Goal: Contribute content: Add original content to the website for others to see

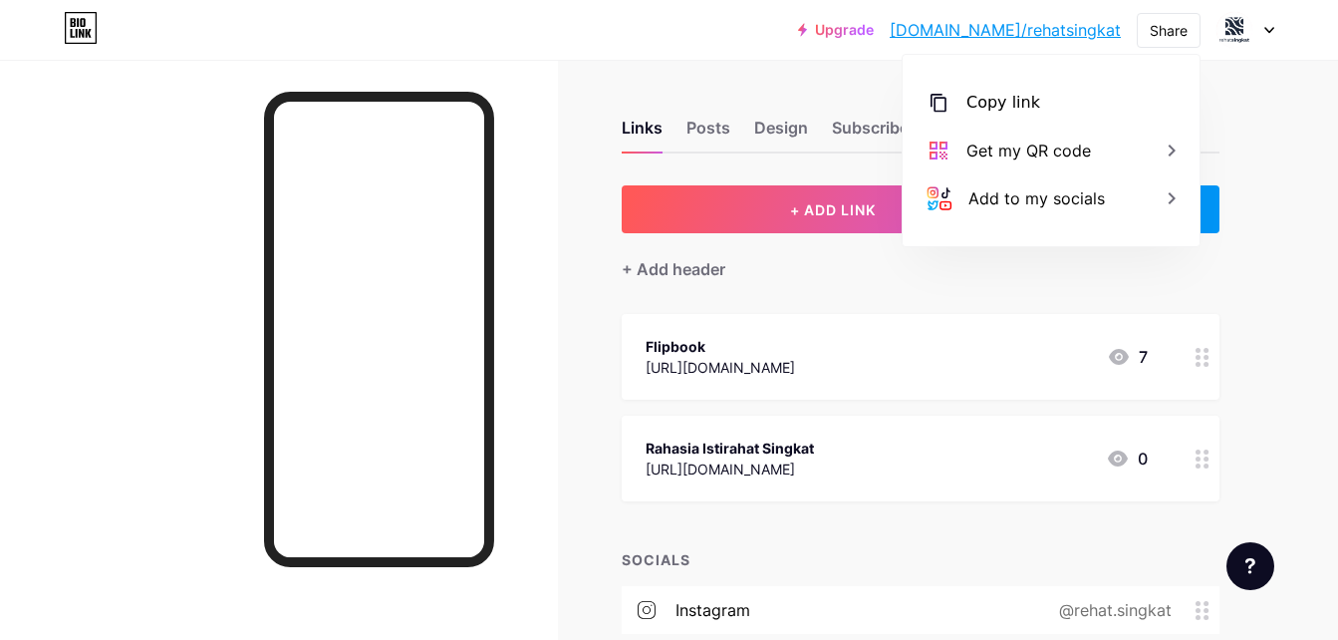
click at [537, 348] on div at bounding box center [279, 380] width 558 height 640
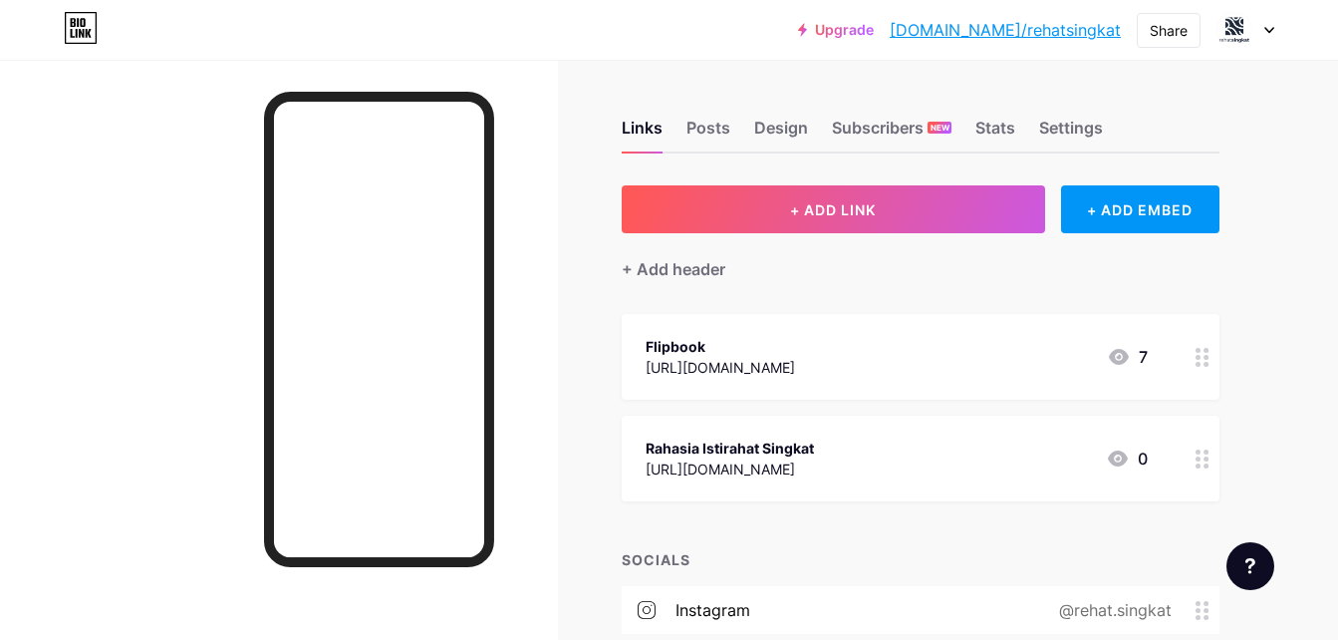
click at [655, 450] on div "Rahasia Istirahat Singkat" at bounding box center [730, 447] width 168 height 21
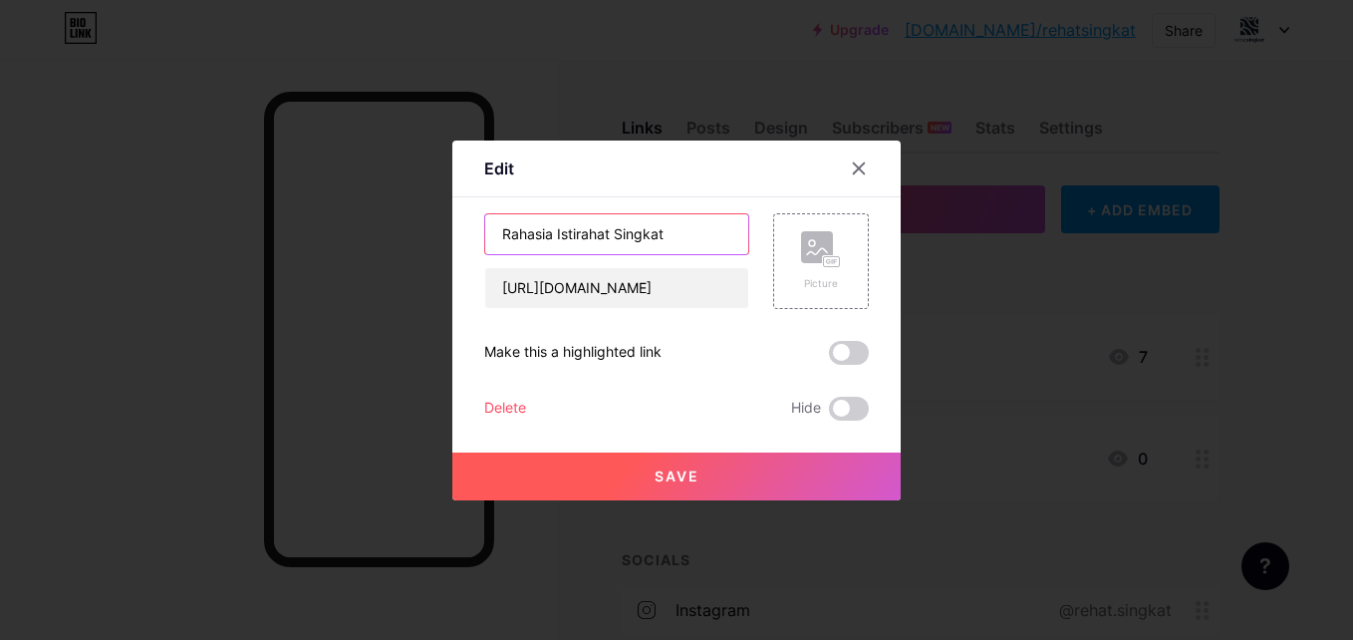
click at [499, 235] on input "Rahasia Istirahat Singkat" at bounding box center [616, 234] width 263 height 40
click at [496, 234] on input "Rahasia Istirahat Singkat" at bounding box center [616, 234] width 263 height 40
type input "Video Rahasia Istirahat Singkat"
click at [655, 486] on button "Save" at bounding box center [676, 476] width 448 height 48
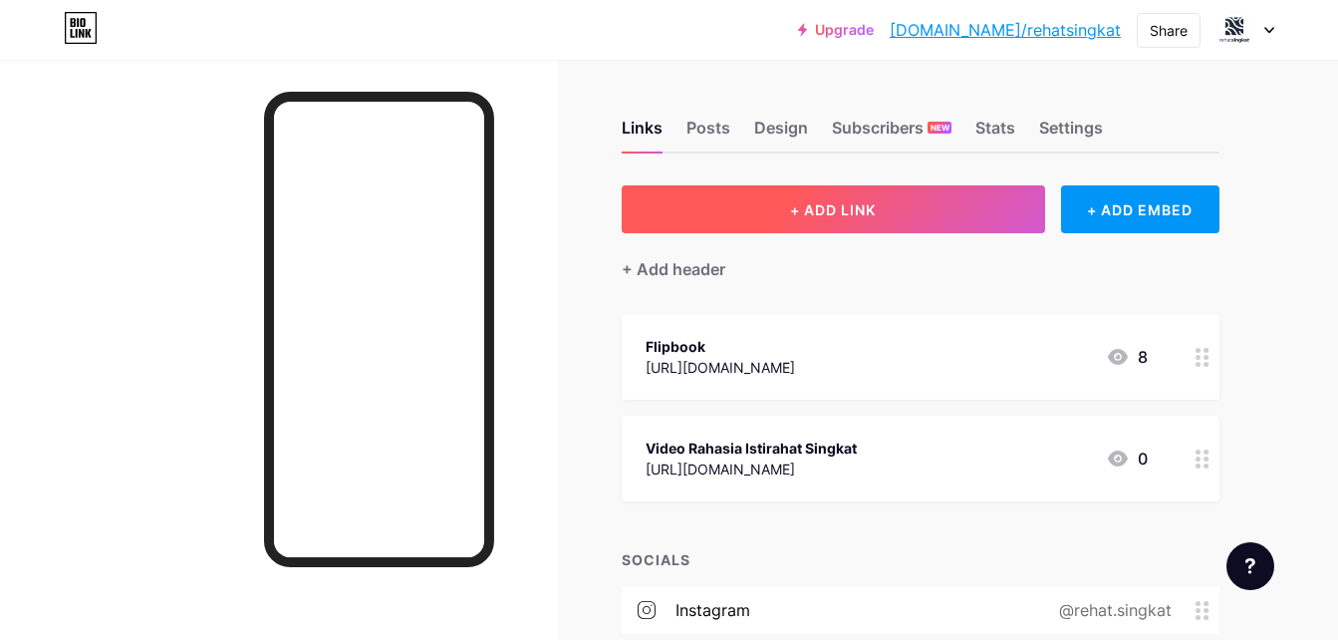
click at [655, 196] on button "+ ADD LINK" at bounding box center [833, 209] width 423 height 48
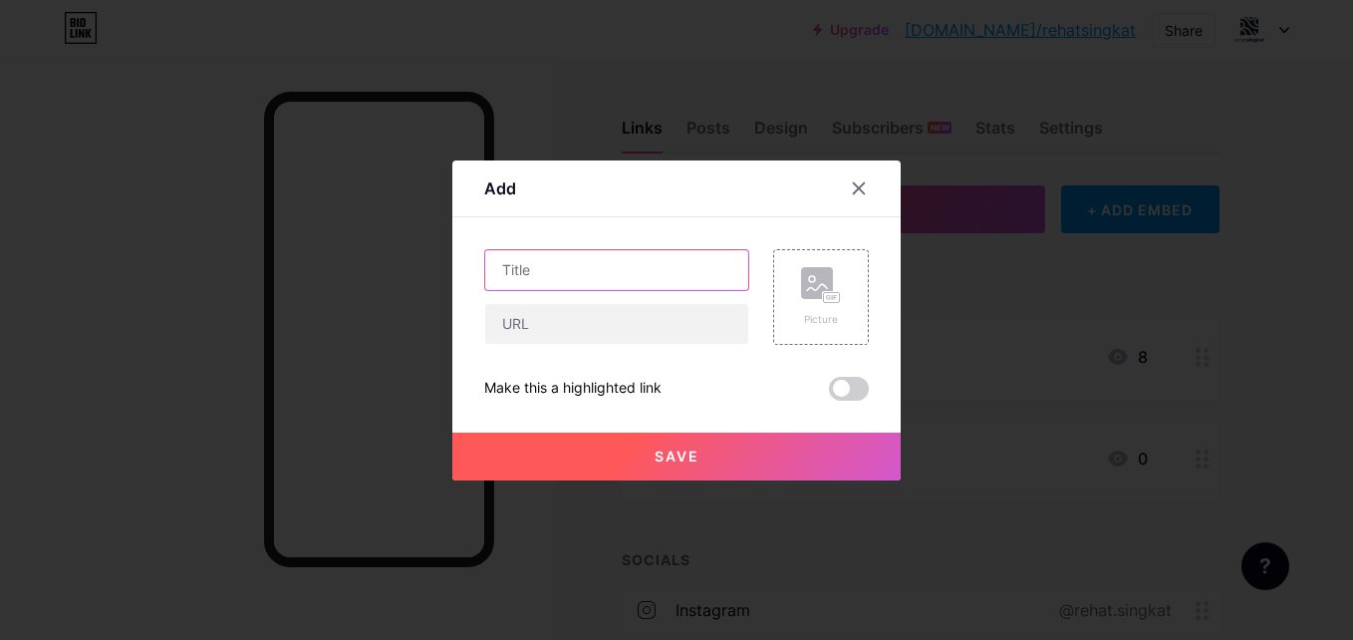
click at [579, 281] on input "text" at bounding box center [616, 270] width 263 height 40
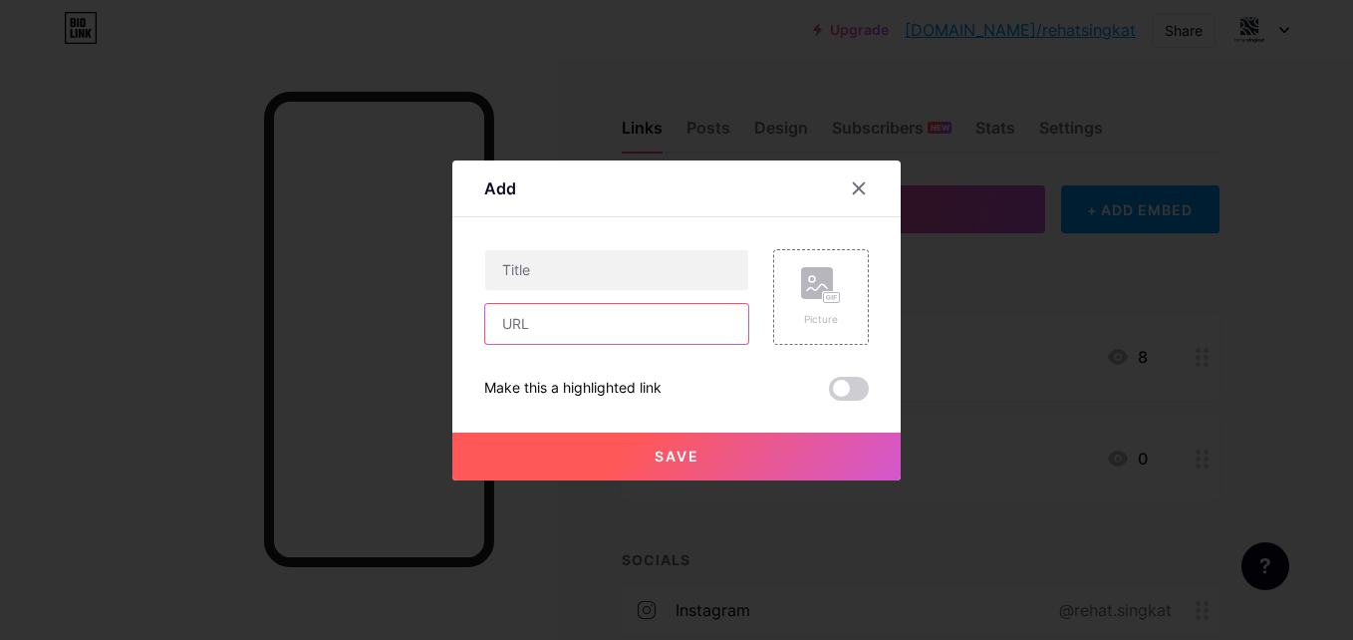
click at [589, 317] on input "text" at bounding box center [616, 324] width 263 height 40
paste input "[URL][DOMAIN_NAME]"
type input "[URL][DOMAIN_NAME]"
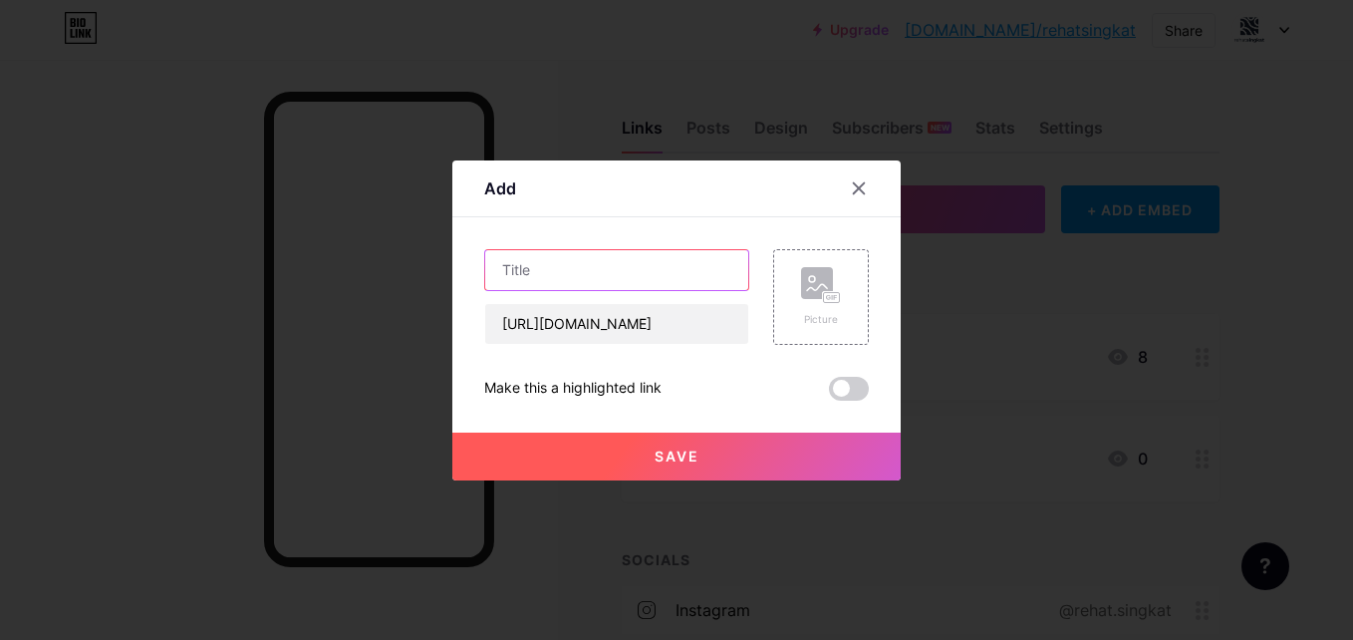
click at [570, 280] on input "text" at bounding box center [616, 270] width 263 height 40
type input "Sticker Whatsapp Power Nap"
click at [655, 386] on span at bounding box center [849, 389] width 40 height 24
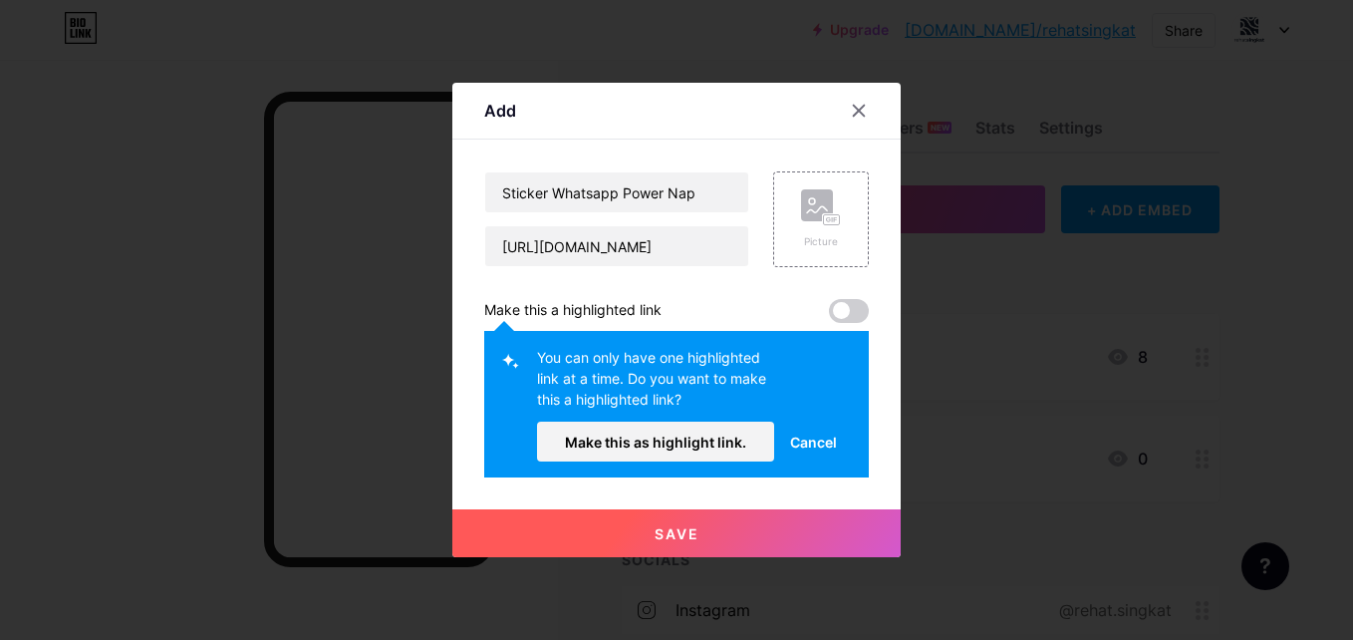
click at [655, 438] on span "Cancel" at bounding box center [813, 441] width 47 height 21
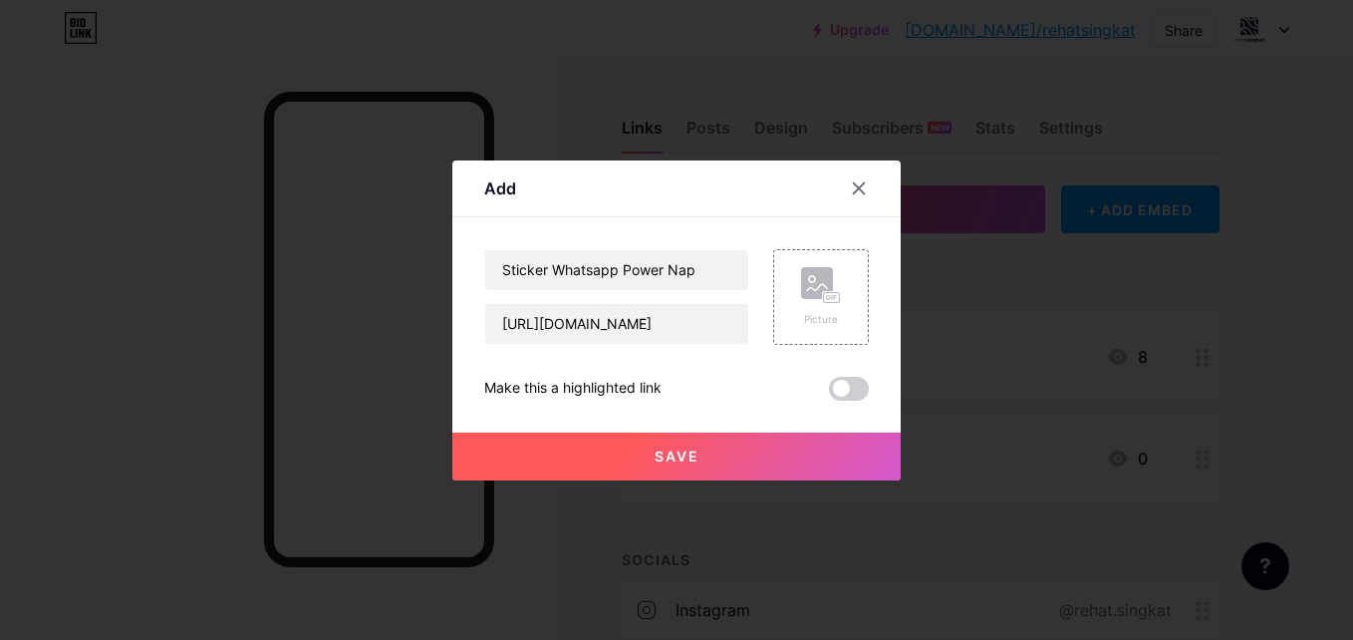
click at [655, 454] on button "Save" at bounding box center [676, 456] width 448 height 48
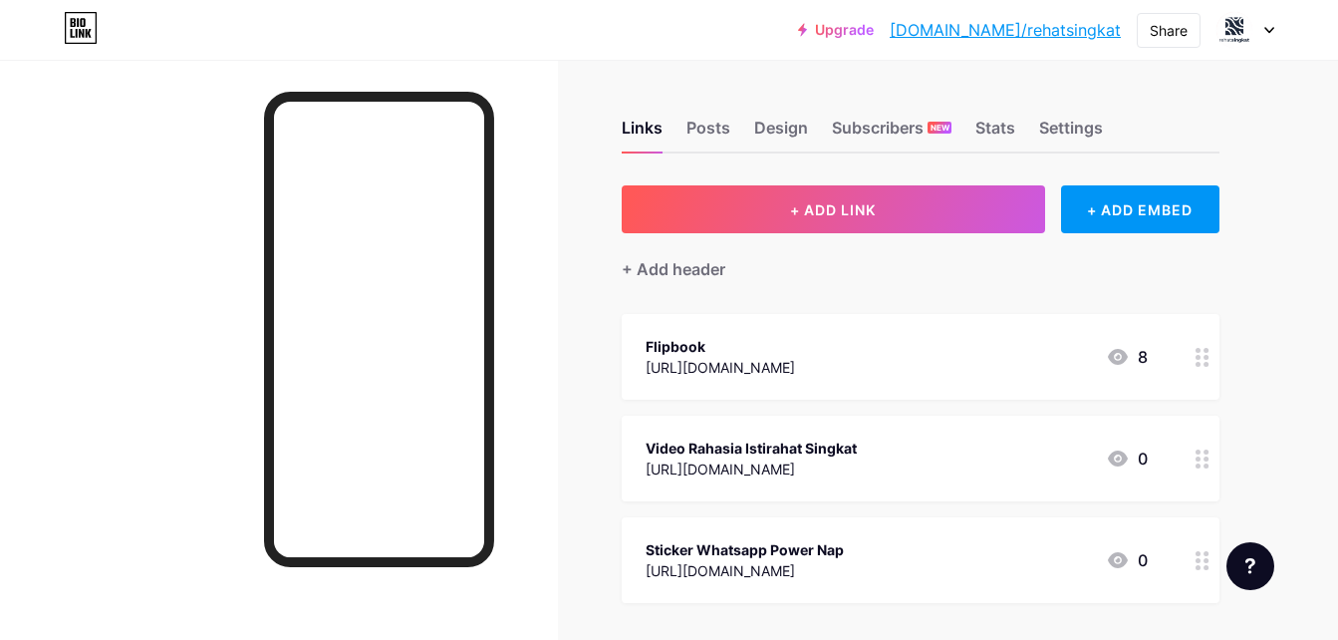
click at [655, 452] on div "Video Rahasia Istirahat Singkat" at bounding box center [751, 447] width 211 height 21
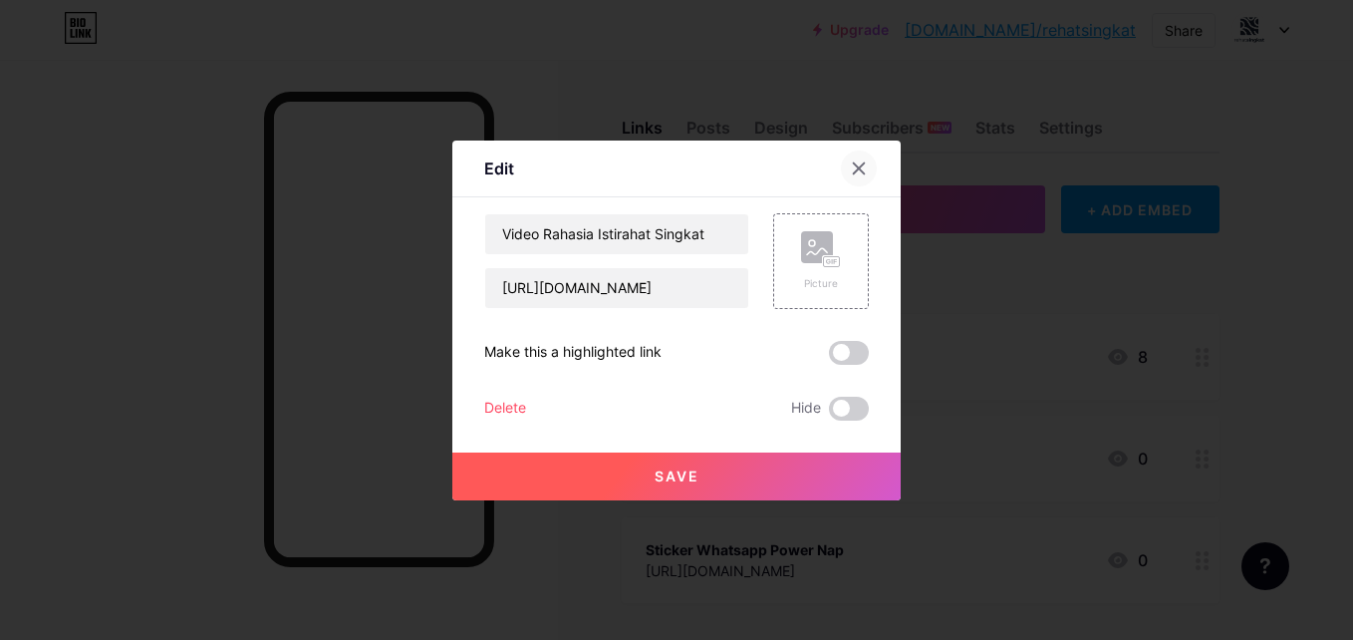
click at [655, 170] on icon at bounding box center [859, 167] width 11 height 11
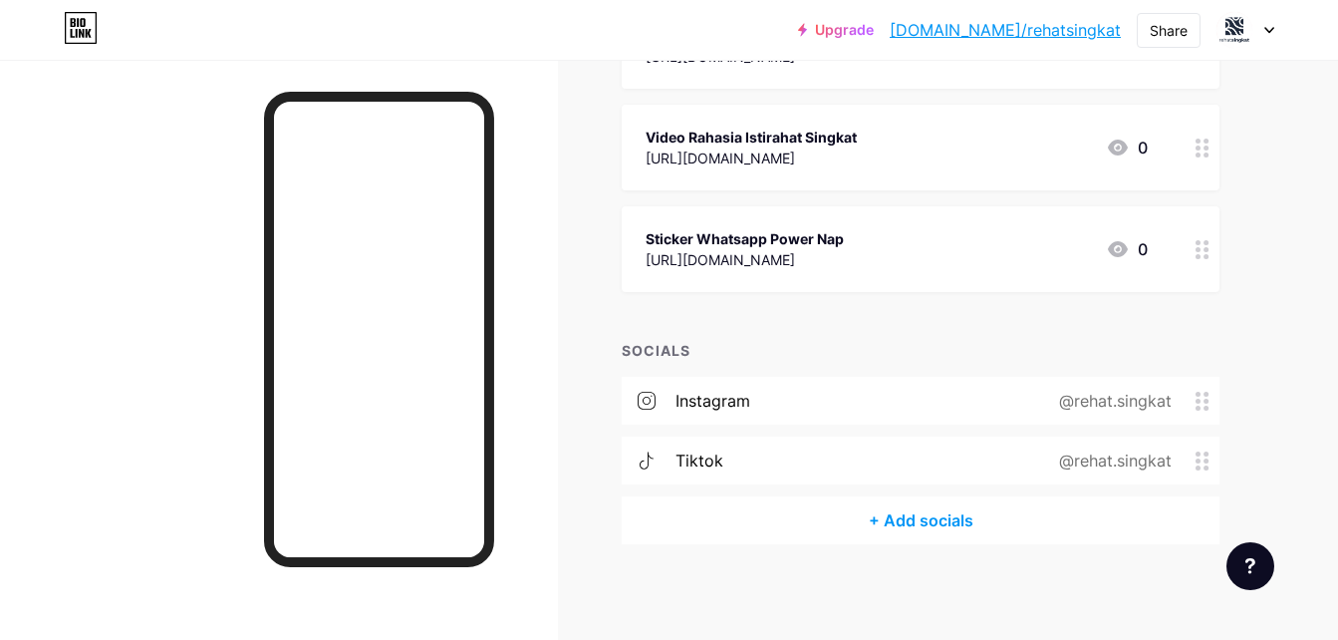
scroll to position [314, 0]
